Goal: Information Seeking & Learning: Learn about a topic

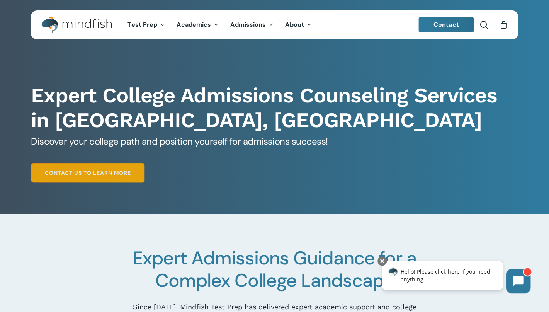
click at [115, 177] on link "Contact Us to Learn More" at bounding box center [87, 172] width 113 height 19
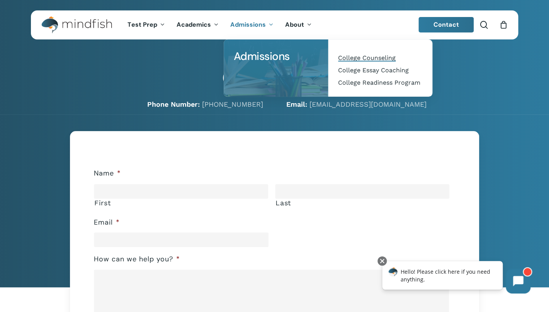
click at [359, 60] on span "College Counseling" at bounding box center [367, 57] width 58 height 7
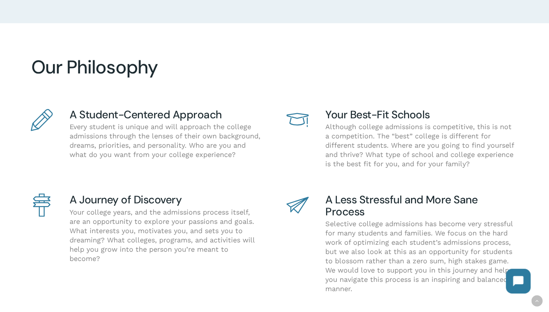
scroll to position [350, 0]
